Goal: Find contact information: Find contact information

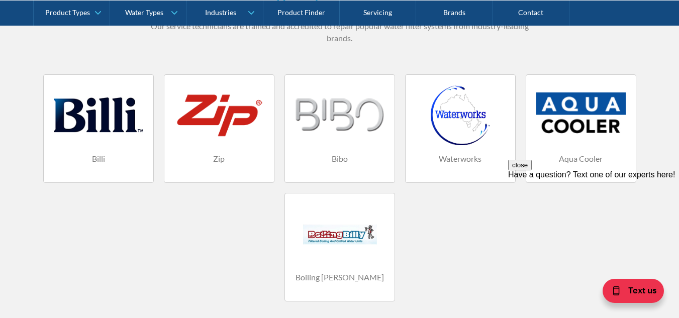
click at [224, 129] on div at bounding box center [218, 115] width 89 height 60
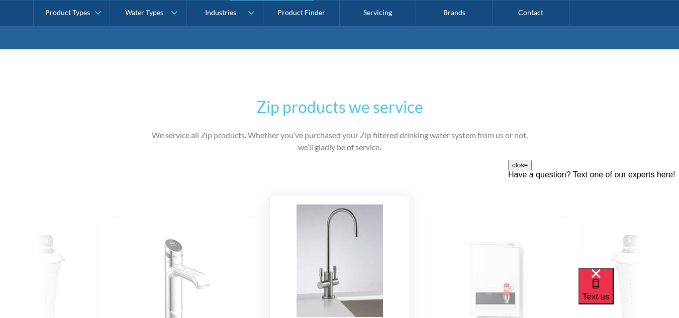
scroll to position [1005, 0]
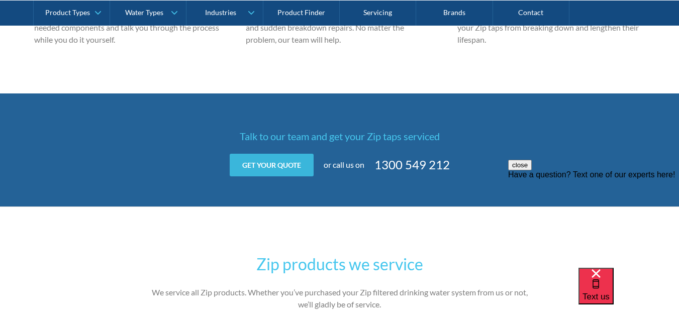
click at [274, 162] on link "Get your quote" at bounding box center [272, 165] width 84 height 23
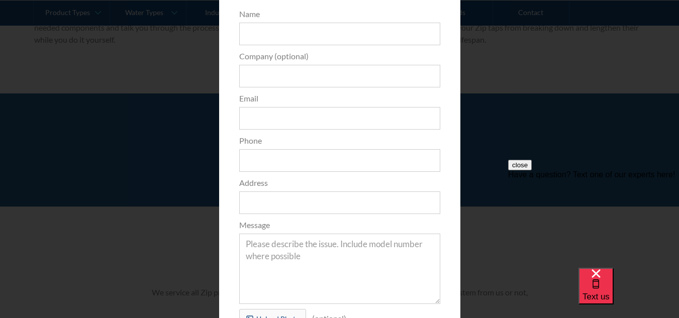
scroll to position [0, 0]
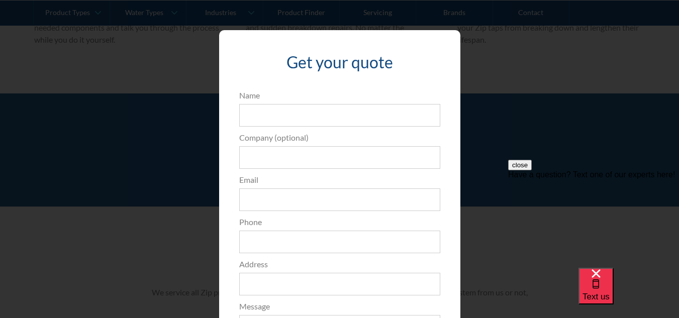
click at [525, 63] on div "Get your quote 3edfad95ad8c3dfade3524ea47e0e3f2a74a58f3e0bd211ff5584a90323ec471…" at bounding box center [339, 246] width 639 height 453
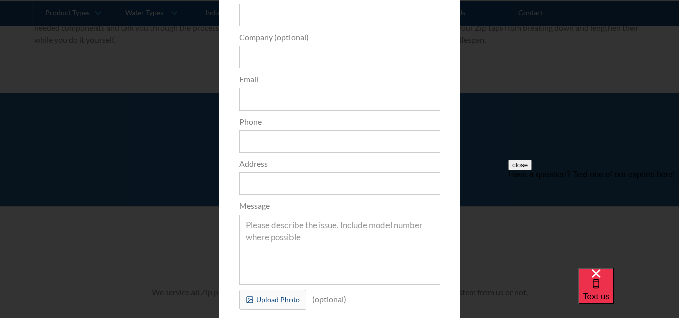
scroll to position [175, 0]
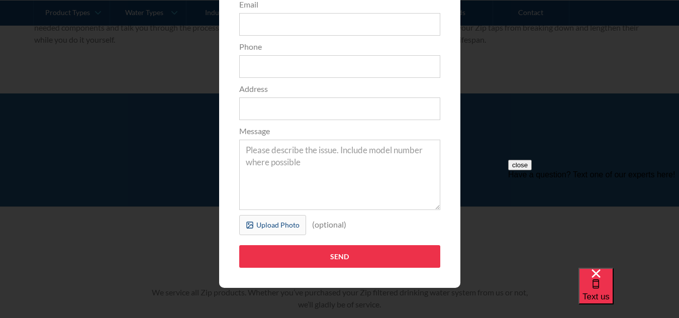
click at [542, 58] on div "Get your quote 3edfad95ad8c3dfade3524ea47e0e3f2a74a58f3e0bd211ff5584a90323ec471…" at bounding box center [339, 71] width 639 height 453
drag, startPoint x: 598, startPoint y: 69, endPoint x: 634, endPoint y: 58, distance: 37.8
click at [634, 58] on div "Get your quote 3edfad95ad8c3dfade3524ea47e0e3f2a74a58f3e0bd211ff5584a90323ec471…" at bounding box center [339, 71] width 639 height 453
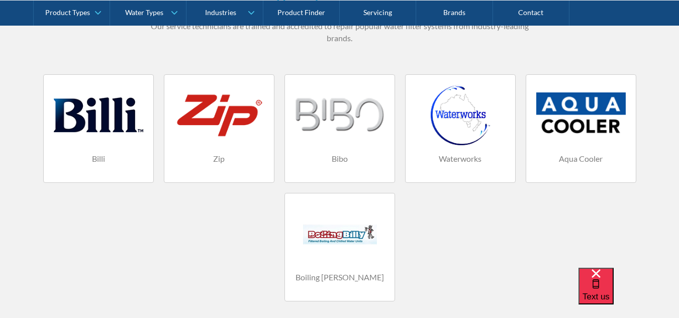
click at [238, 135] on div at bounding box center [218, 115] width 89 height 60
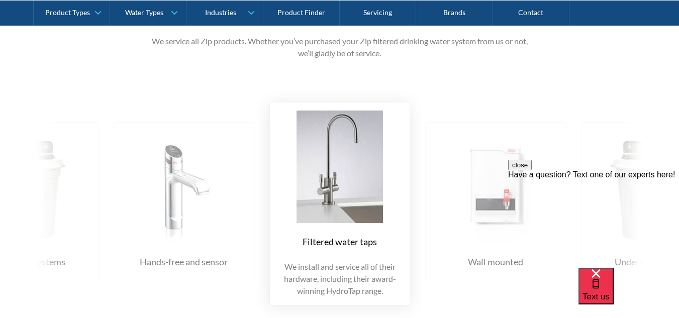
scroll to position [1005, 0]
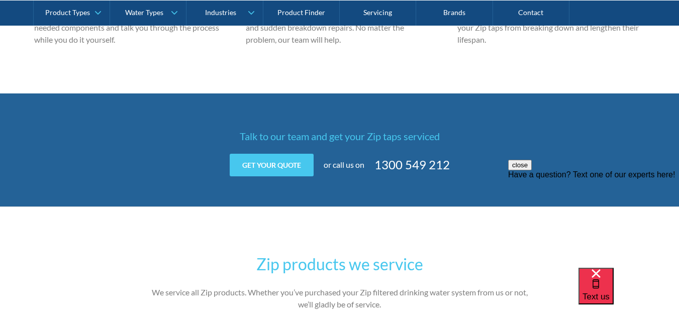
click at [409, 165] on link "1300 549 212" at bounding box center [411, 165] width 75 height 18
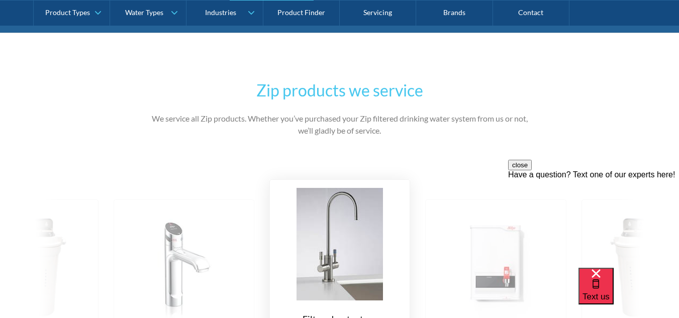
scroll to position [1229, 0]
